Goal: Information Seeking & Learning: Learn about a topic

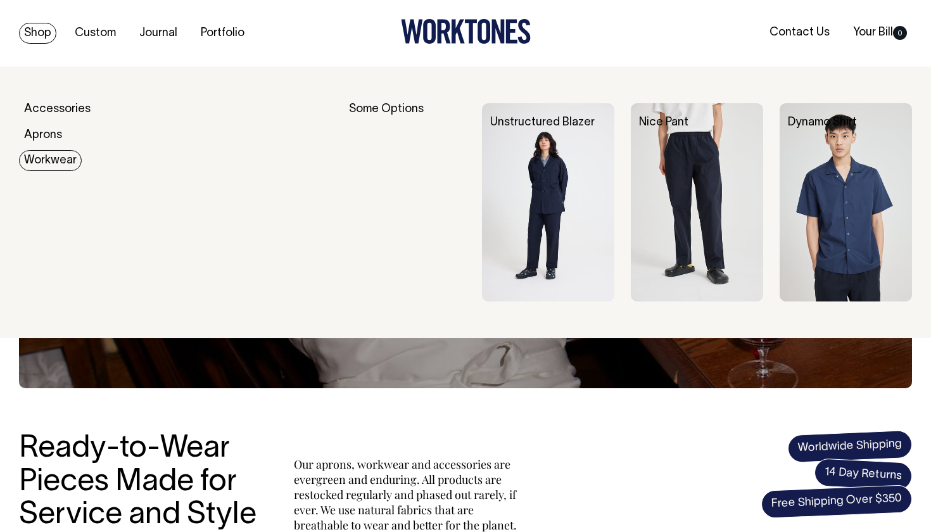
click at [547, 160] on img at bounding box center [548, 202] width 132 height 199
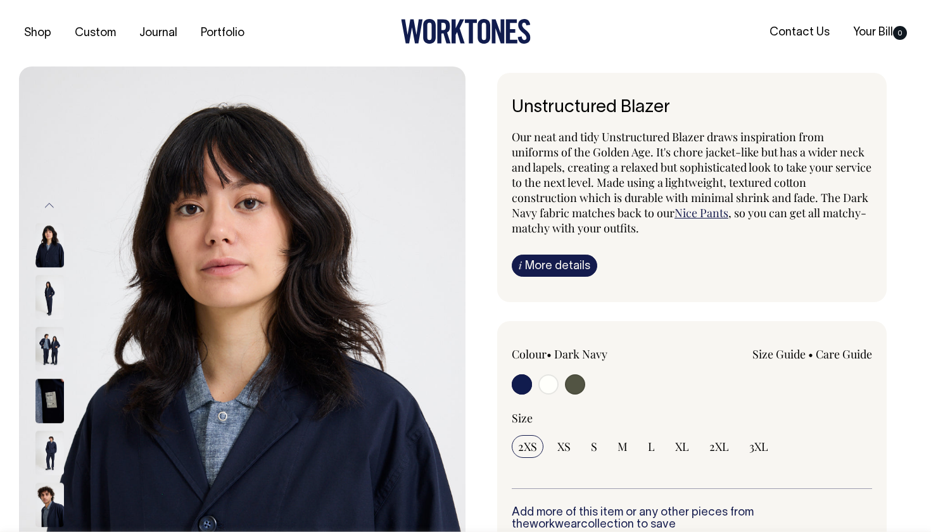
click at [42, 245] on img at bounding box center [49, 246] width 28 height 44
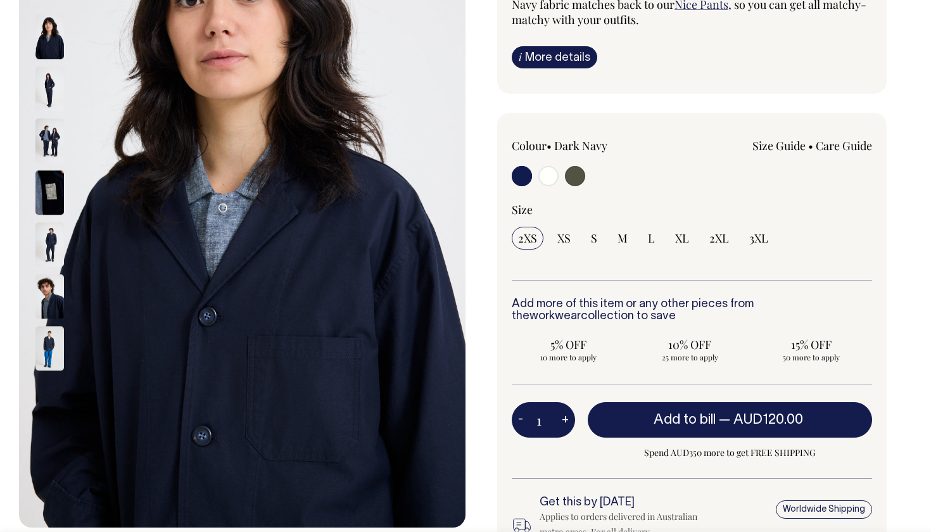
scroll to position [208, 0]
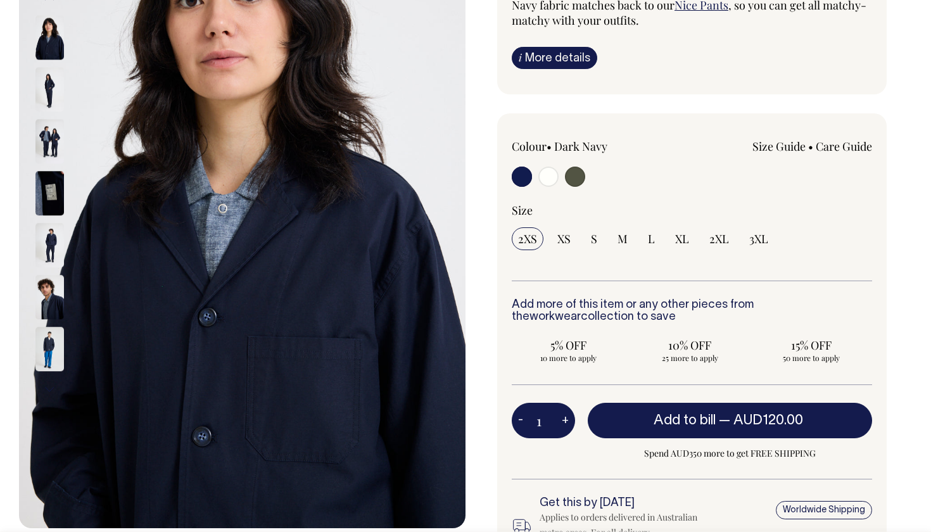
click at [47, 102] on img at bounding box center [49, 90] width 28 height 44
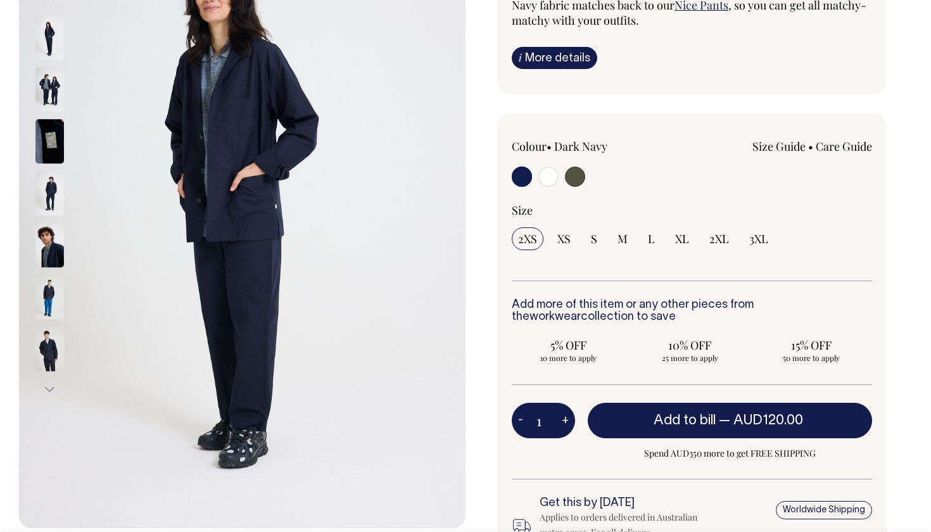
click at [53, 386] on button "Next" at bounding box center [49, 389] width 19 height 28
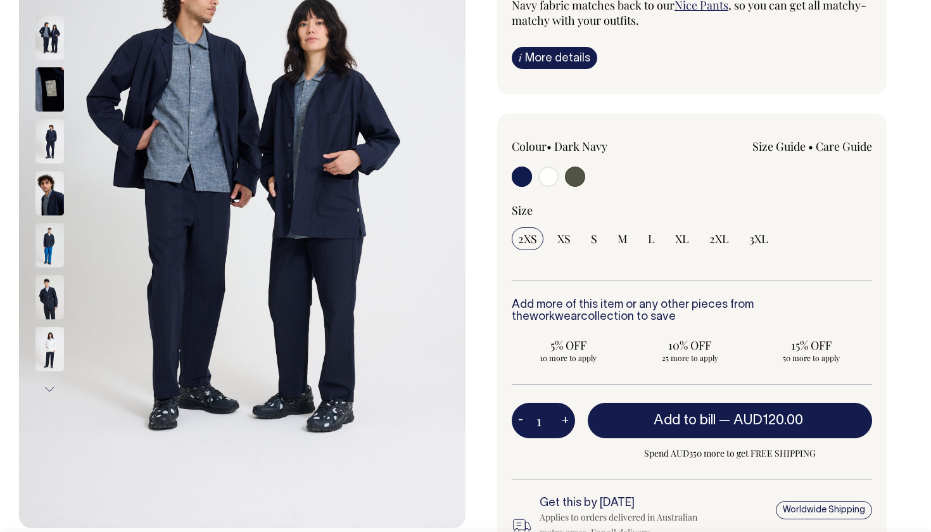
click at [53, 386] on button "Next" at bounding box center [49, 389] width 19 height 28
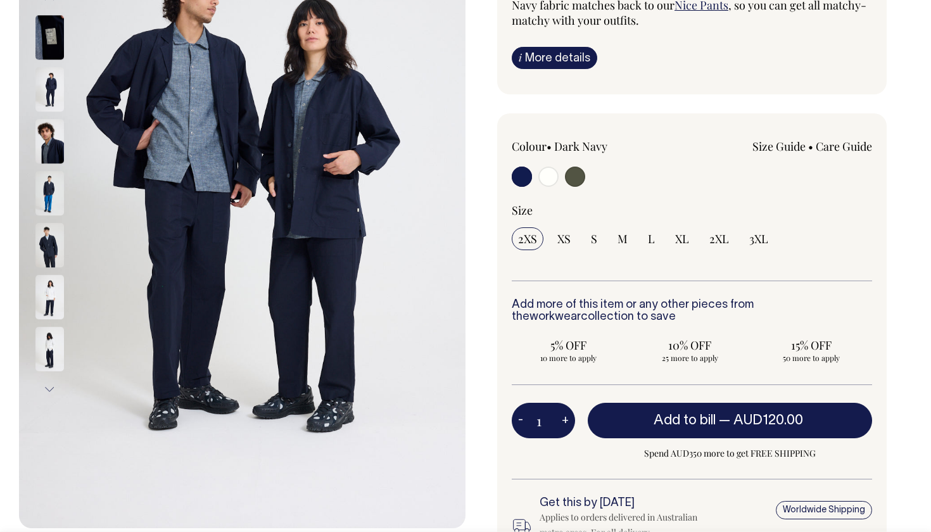
click at [53, 386] on button "Next" at bounding box center [49, 389] width 19 height 28
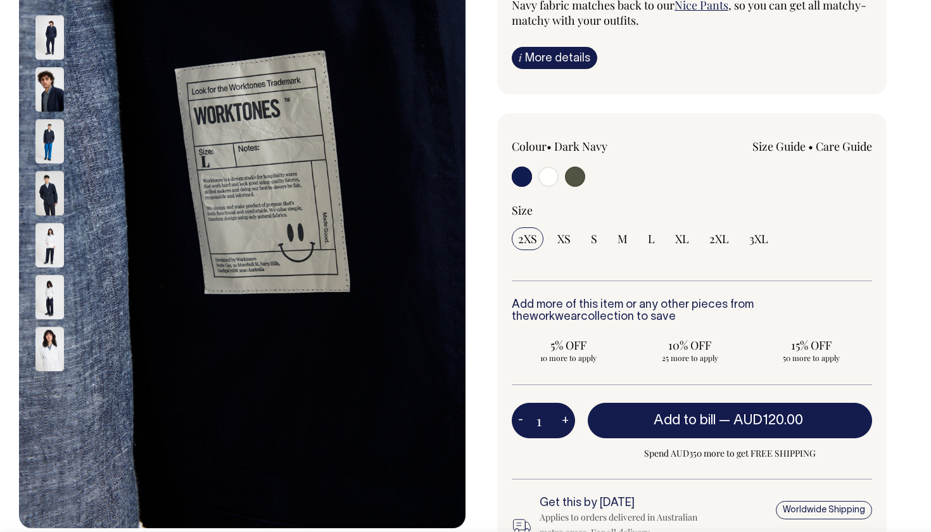
click at [53, 386] on button "Next" at bounding box center [49, 389] width 19 height 28
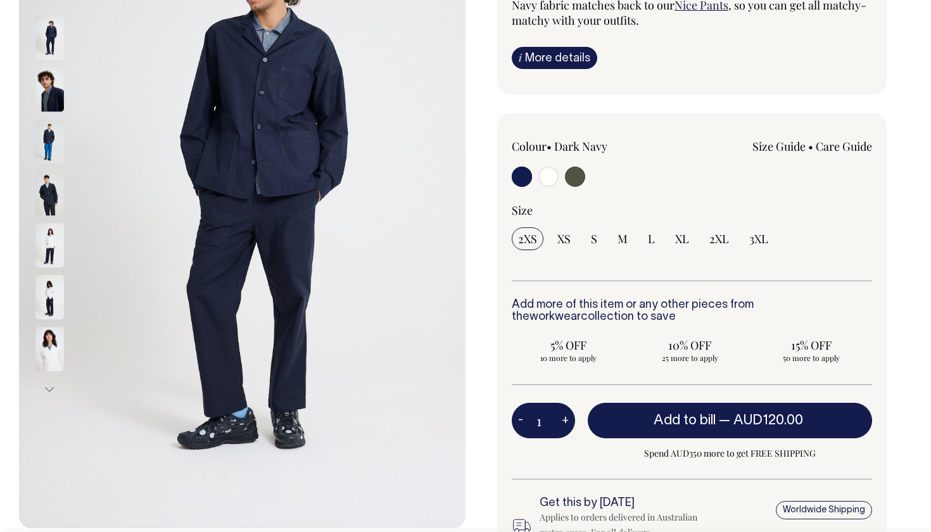
click at [53, 386] on button "Next" at bounding box center [49, 389] width 19 height 28
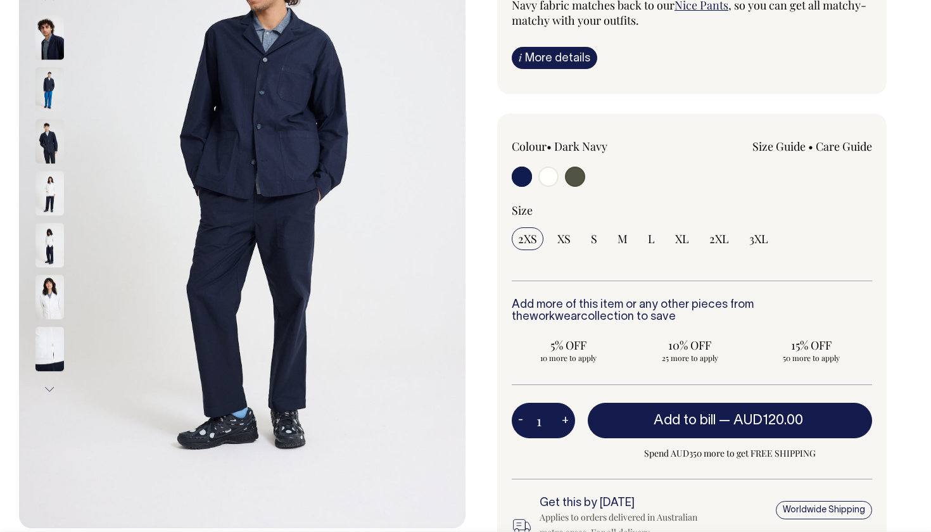
click at [53, 386] on button "Next" at bounding box center [49, 389] width 19 height 28
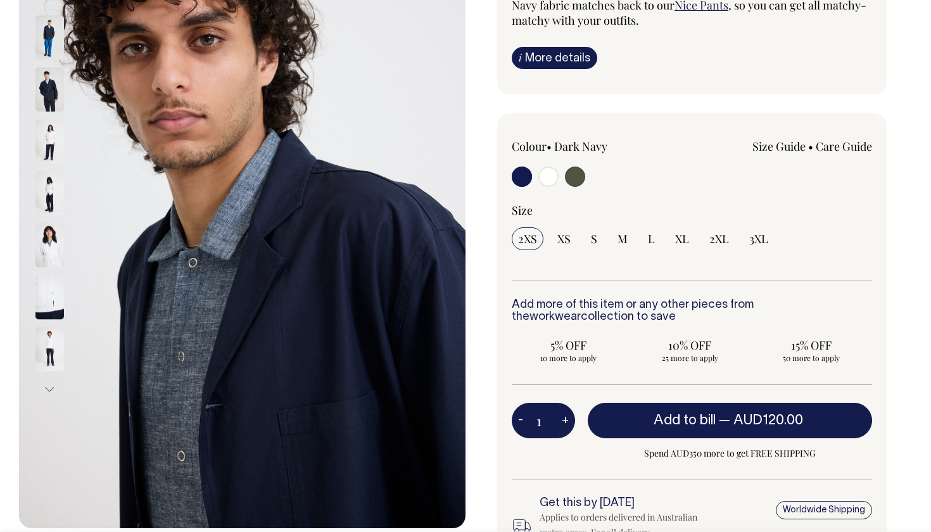
click at [53, 386] on button "Next" at bounding box center [49, 389] width 19 height 28
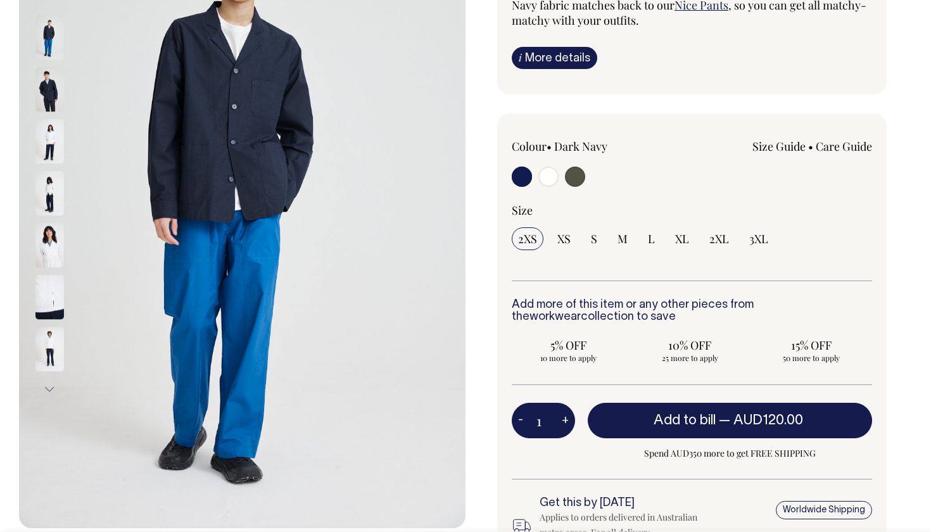
click at [53, 386] on button "Next" at bounding box center [49, 389] width 19 height 28
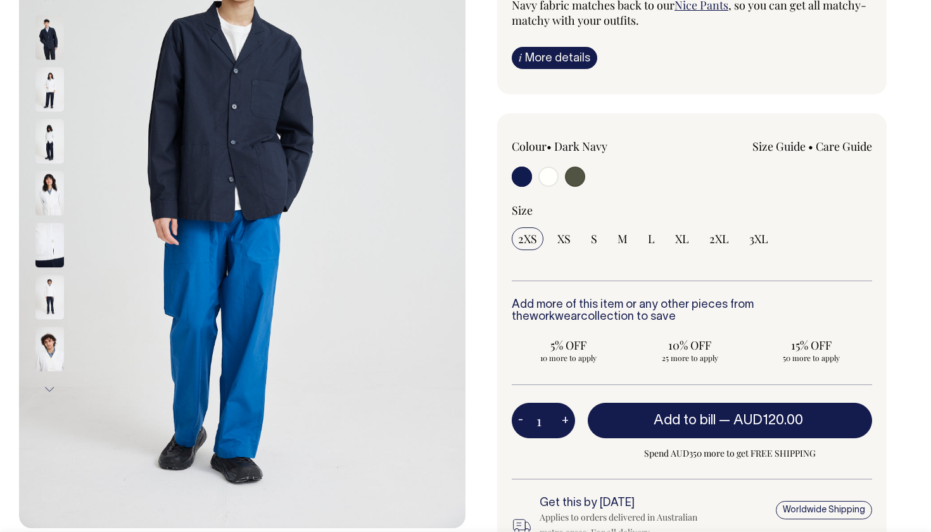
click at [53, 386] on button "Next" at bounding box center [49, 389] width 19 height 28
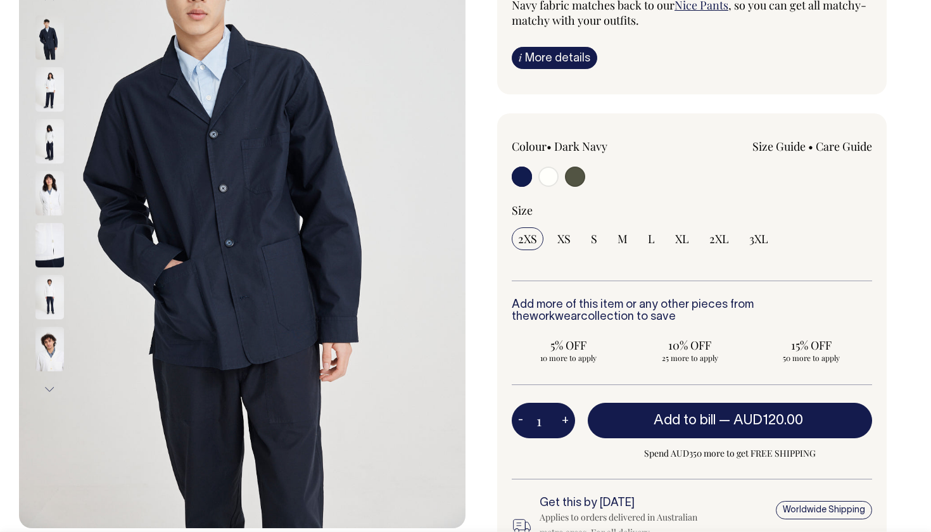
click at [53, 386] on button "Next" at bounding box center [49, 389] width 19 height 28
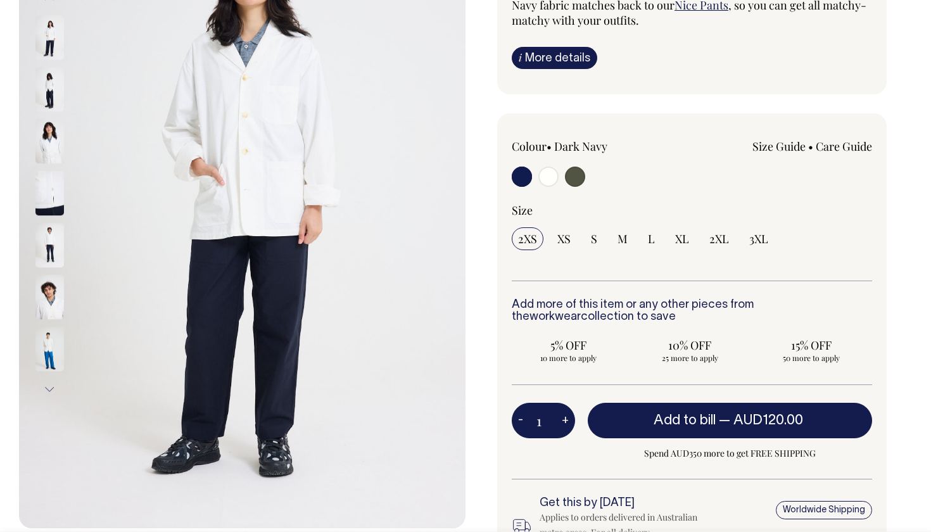
click at [53, 386] on button "Next" at bounding box center [49, 389] width 19 height 28
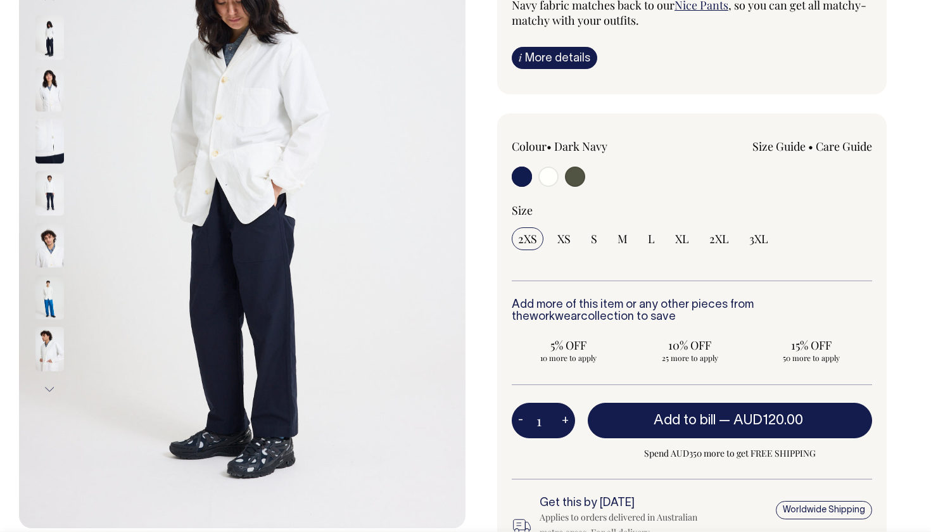
click at [53, 386] on button "Next" at bounding box center [49, 389] width 19 height 28
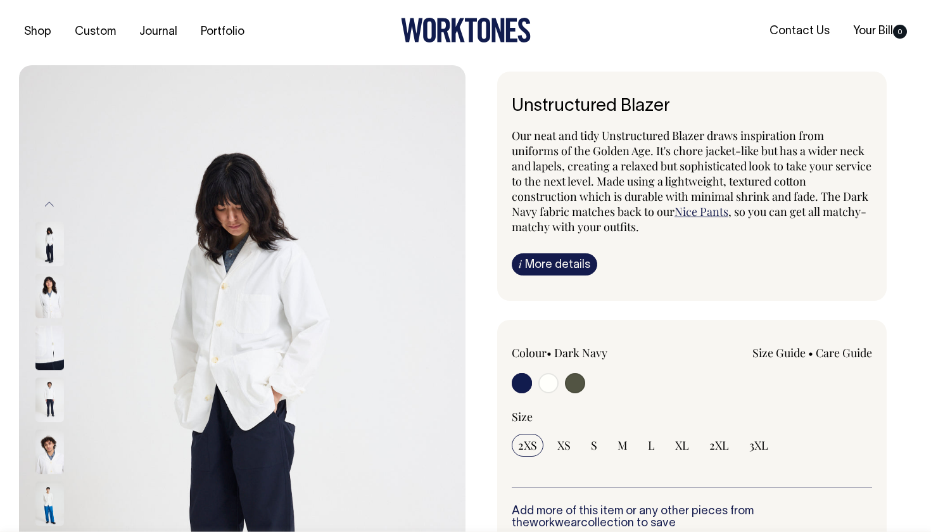
scroll to position [0, 0]
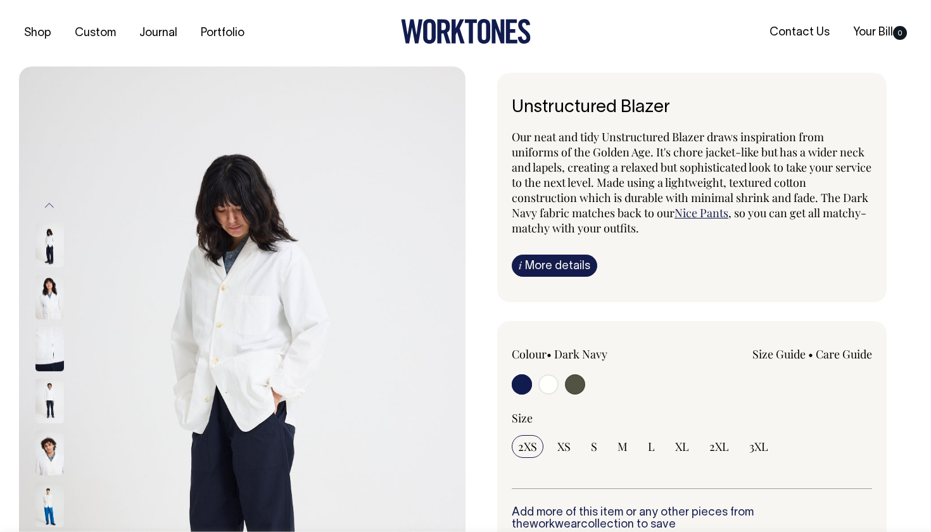
click at [49, 201] on button "Previous" at bounding box center [49, 205] width 19 height 28
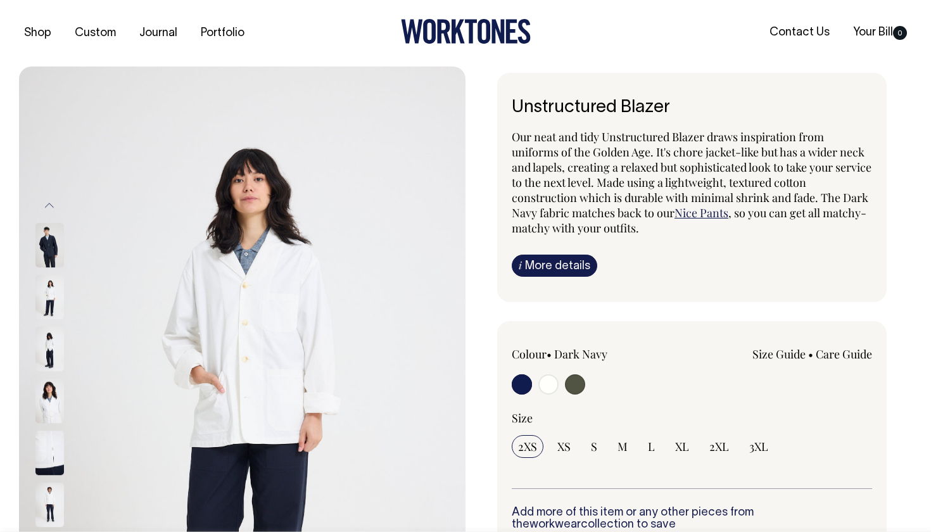
click at [49, 201] on button "Previous" at bounding box center [49, 205] width 19 height 28
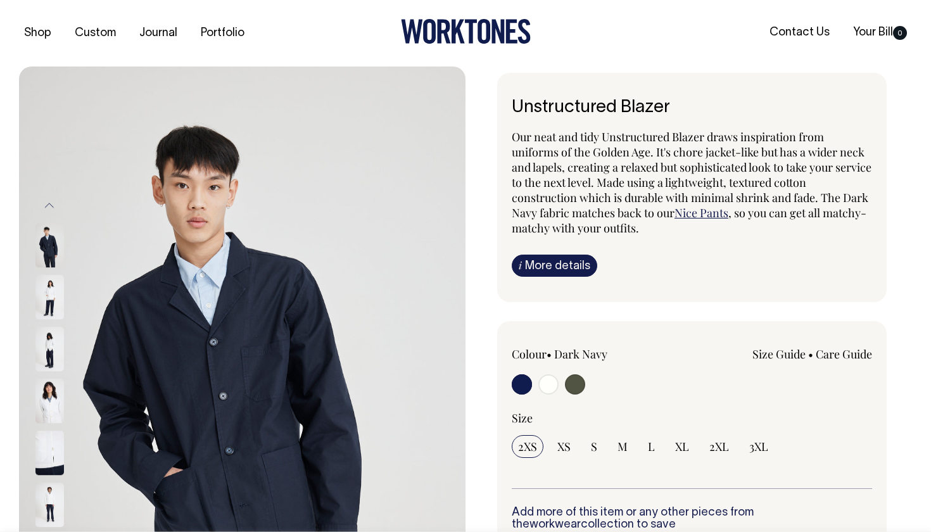
click at [49, 201] on button "Previous" at bounding box center [49, 205] width 19 height 28
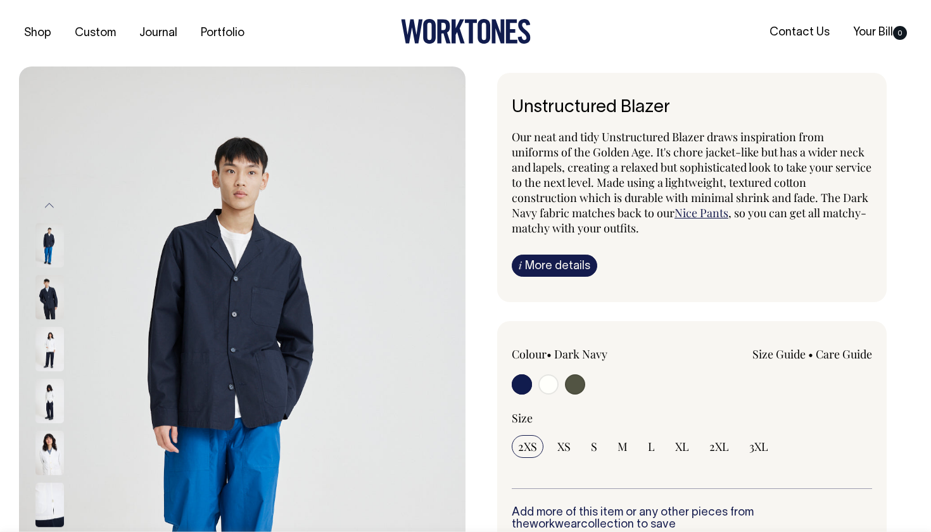
click at [49, 201] on button "Previous" at bounding box center [49, 205] width 19 height 28
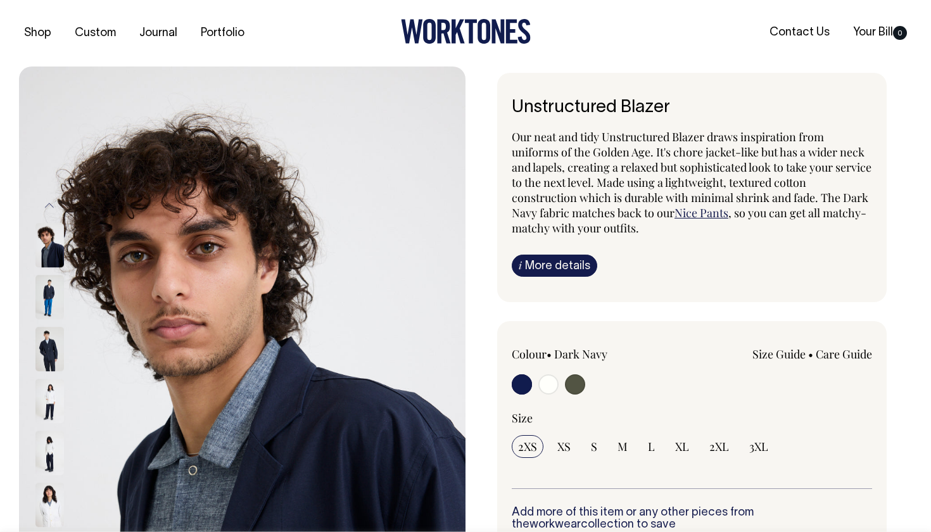
click at [49, 201] on button "Previous" at bounding box center [49, 205] width 19 height 28
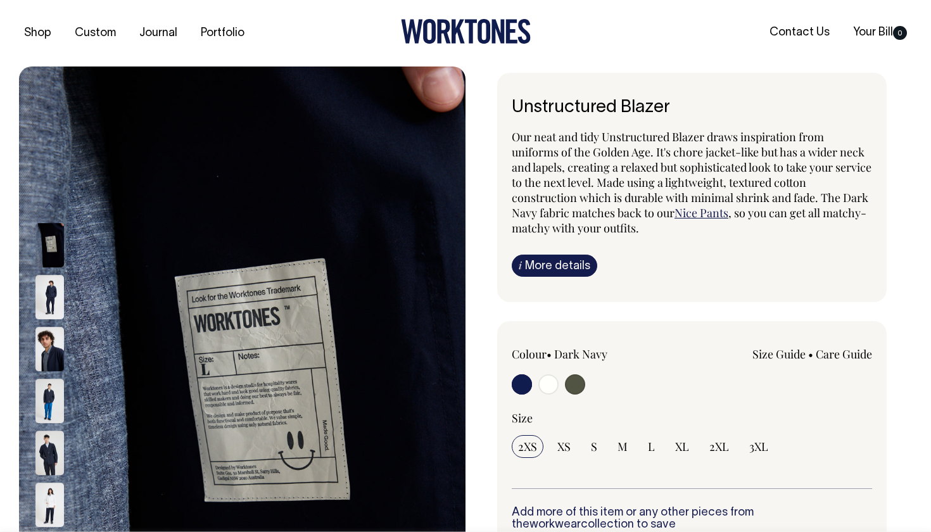
click at [49, 201] on button "Previous" at bounding box center [49, 205] width 19 height 28
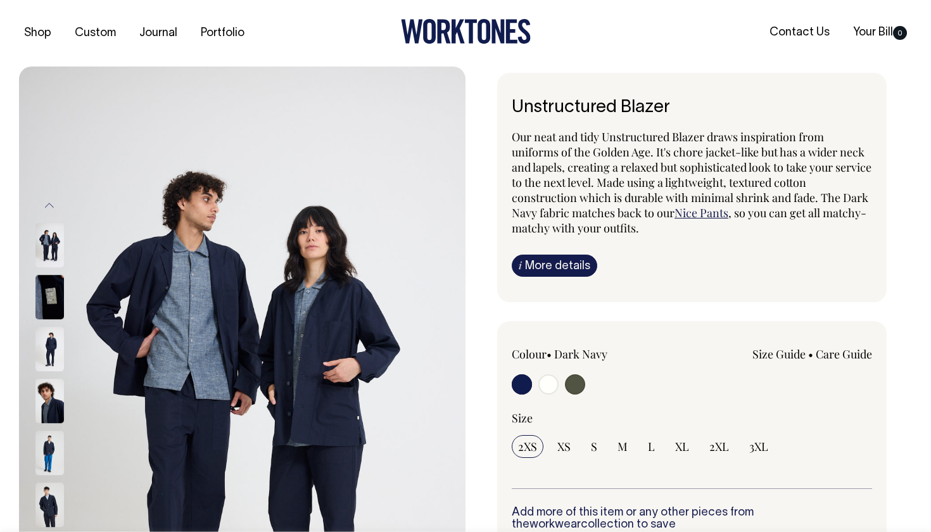
click at [49, 201] on button "Previous" at bounding box center [49, 205] width 19 height 28
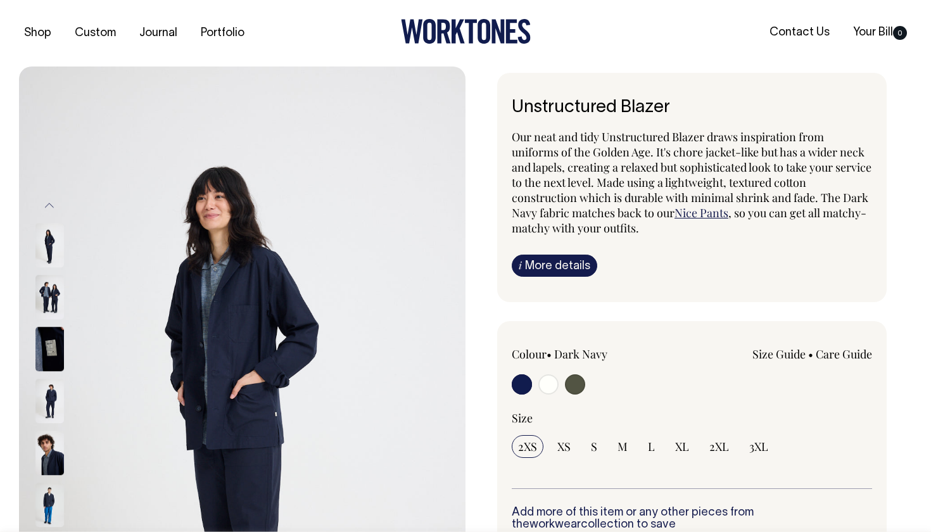
click at [54, 241] on img at bounding box center [49, 246] width 28 height 44
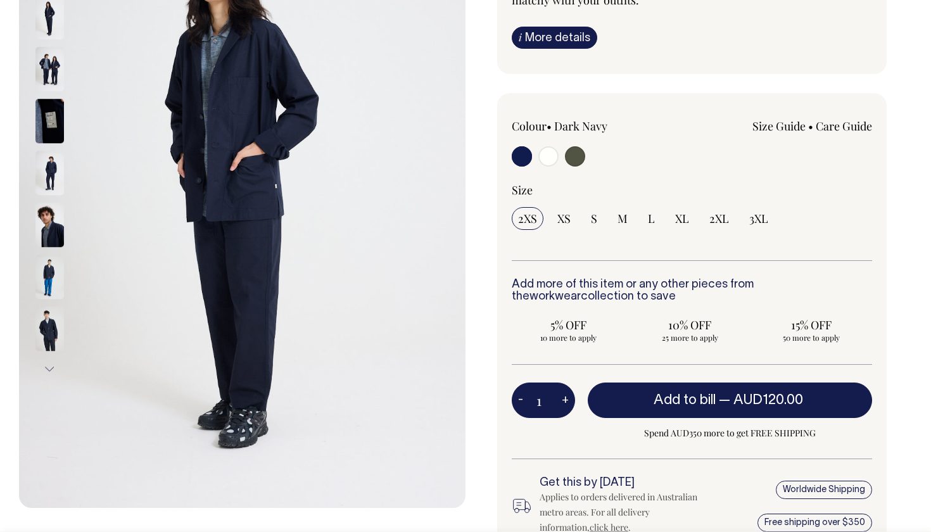
scroll to position [227, 0]
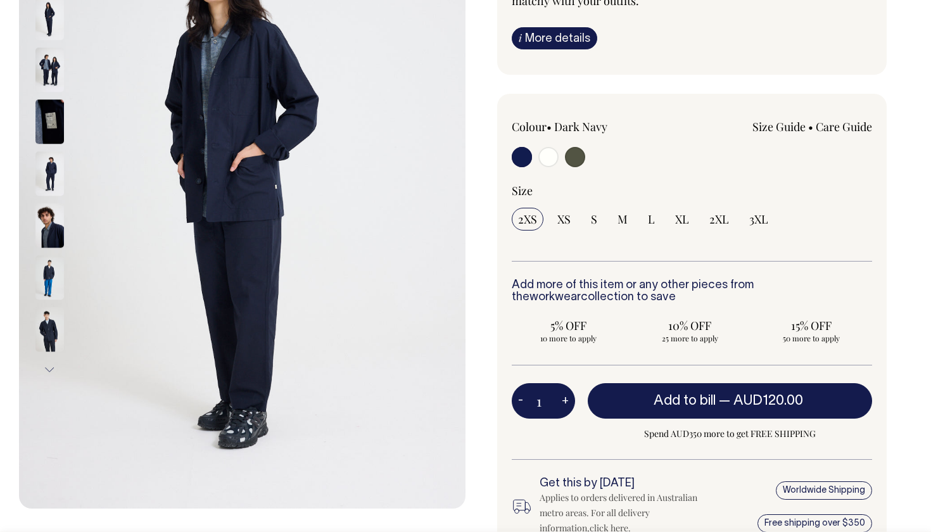
click at [54, 74] on img at bounding box center [49, 70] width 28 height 44
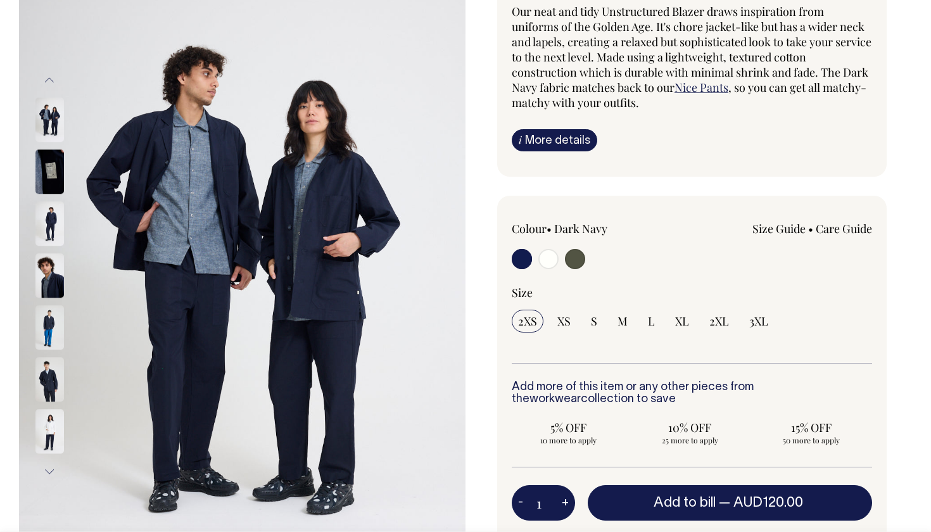
scroll to position [125, 0]
